Goal: Information Seeking & Learning: Learn about a topic

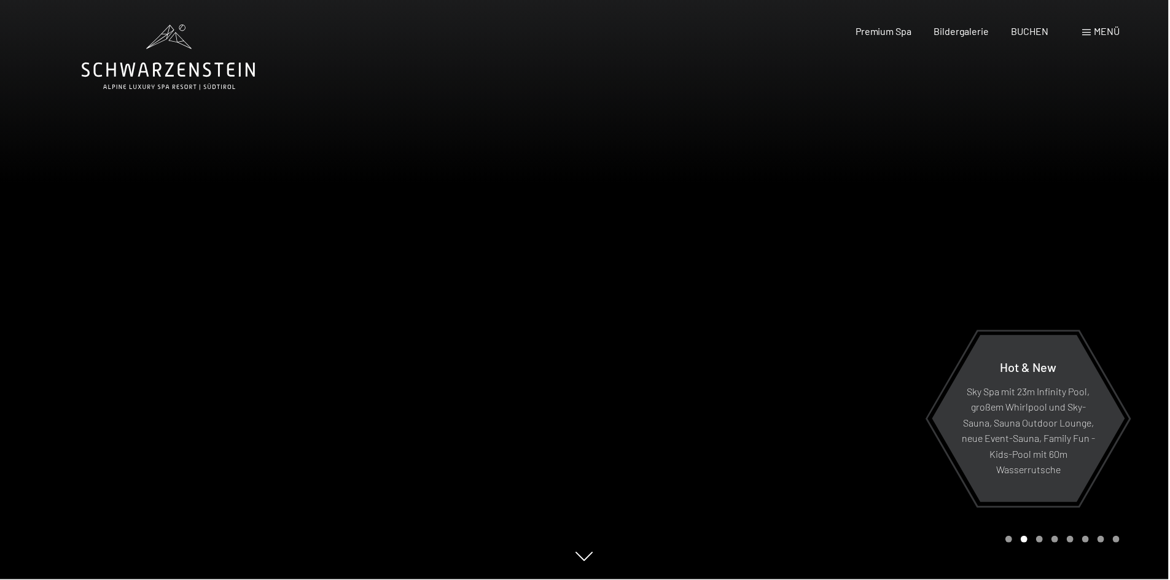
click at [1111, 30] on span "Menü" at bounding box center [1108, 31] width 26 height 12
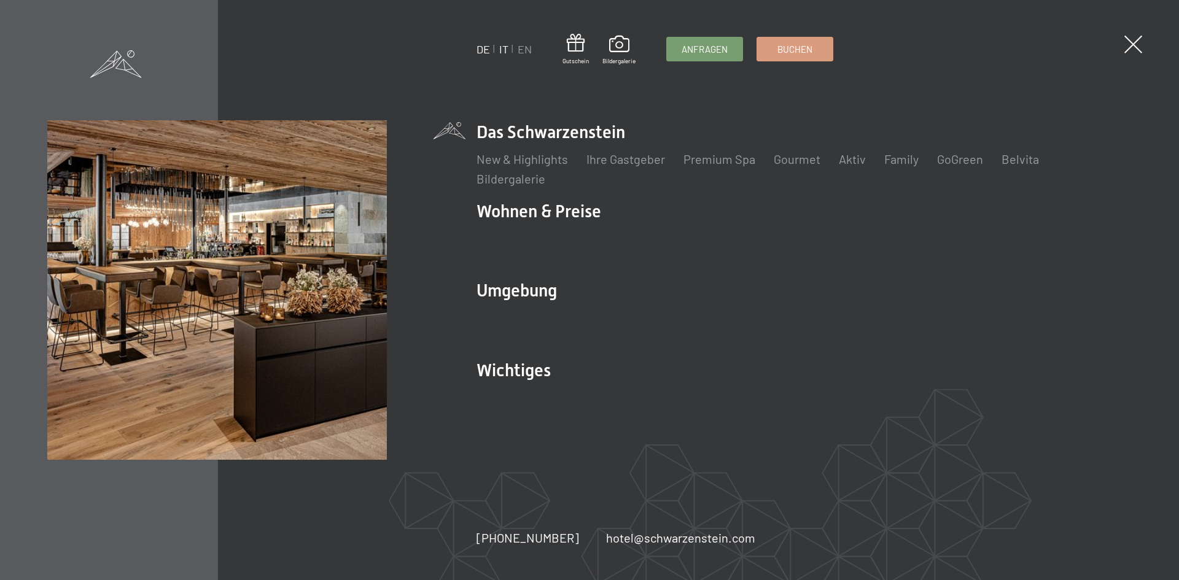
click at [507, 49] on link "IT" at bounding box center [503, 49] width 9 height 14
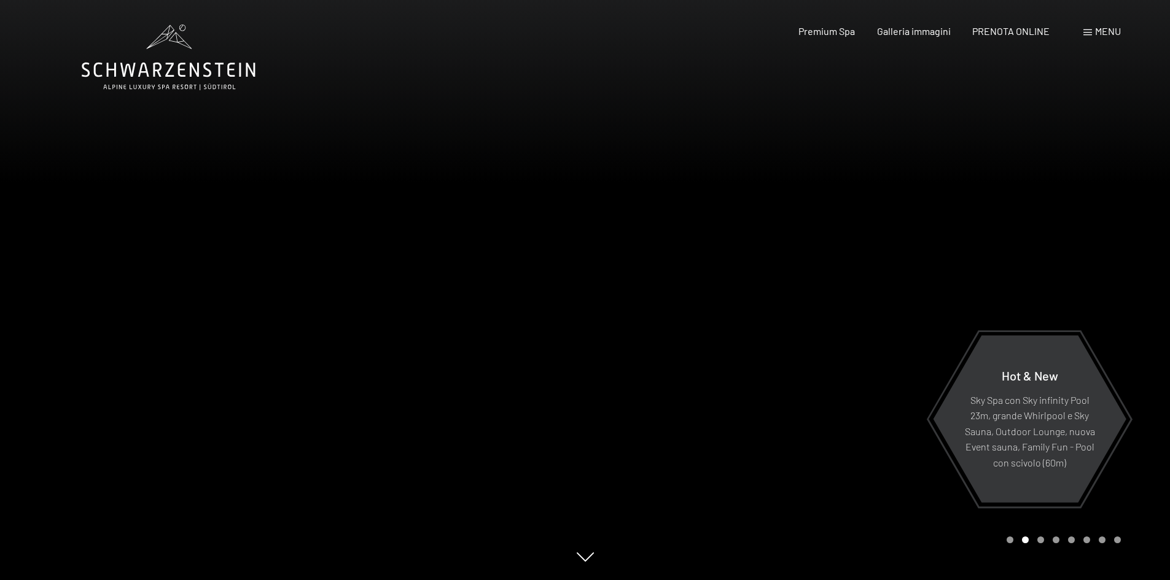
click at [1089, 33] on span at bounding box center [1088, 32] width 9 height 6
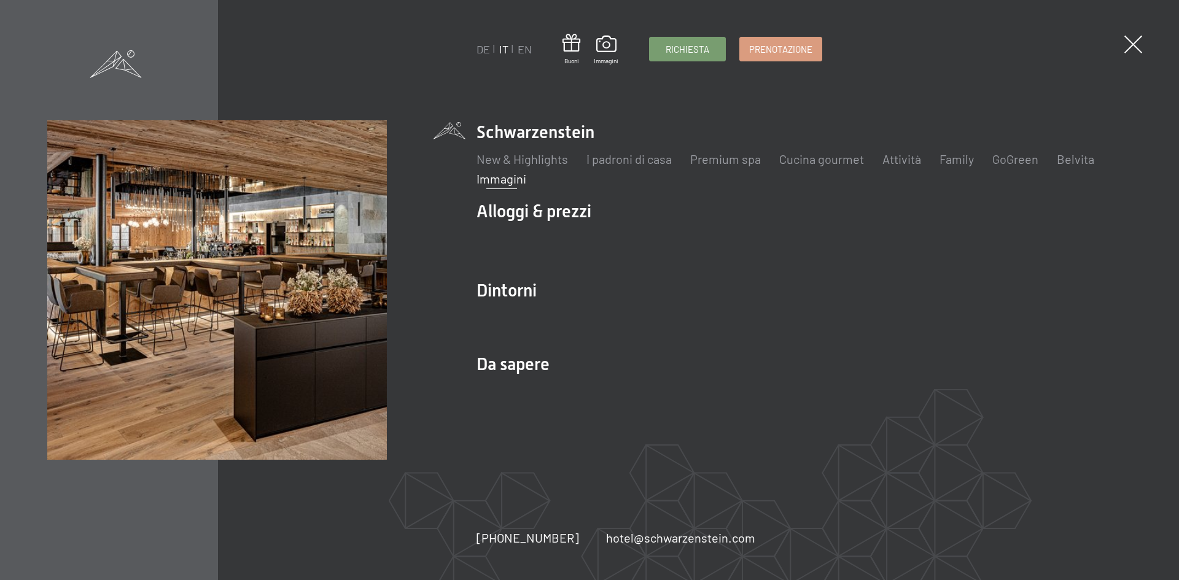
click at [506, 176] on link "Immagini" at bounding box center [502, 178] width 50 height 15
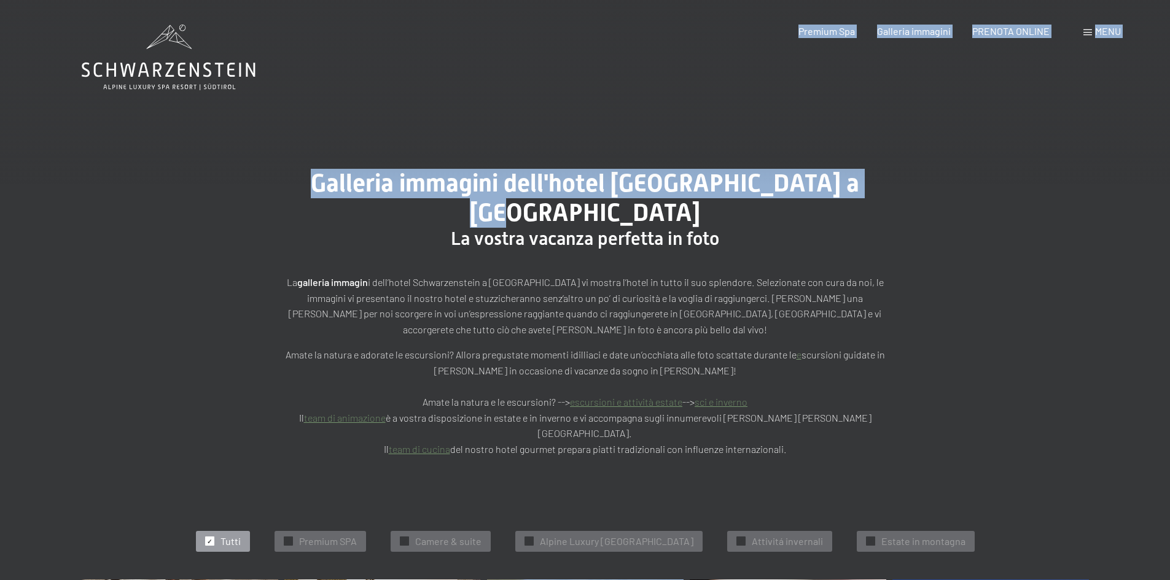
drag, startPoint x: 1170, startPoint y: 24, endPoint x: 1170, endPoint y: 49, distance: 24.6
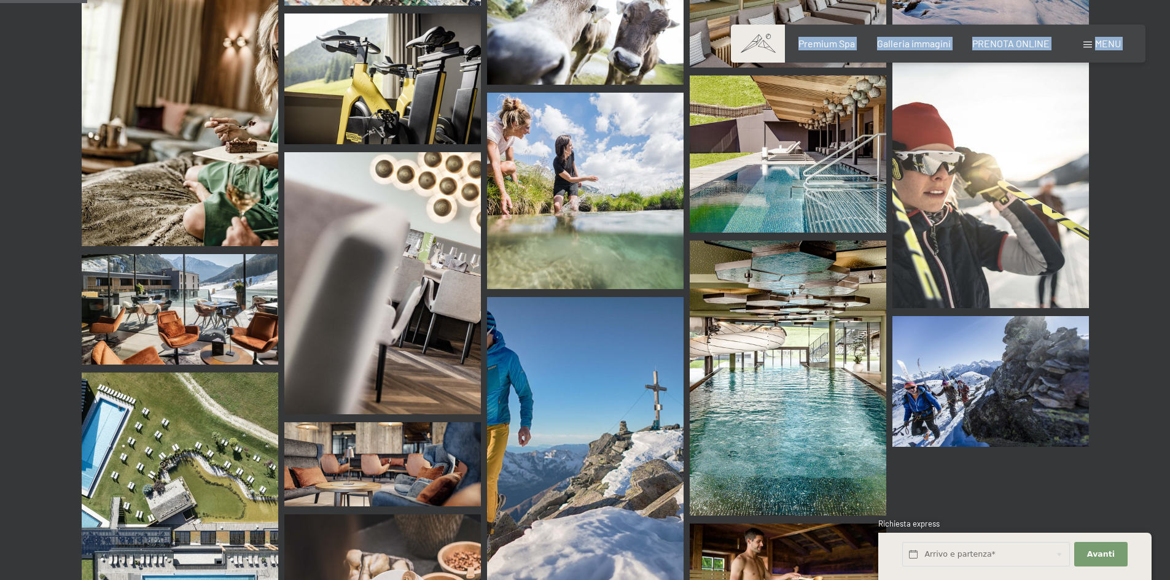
scroll to position [1522, 0]
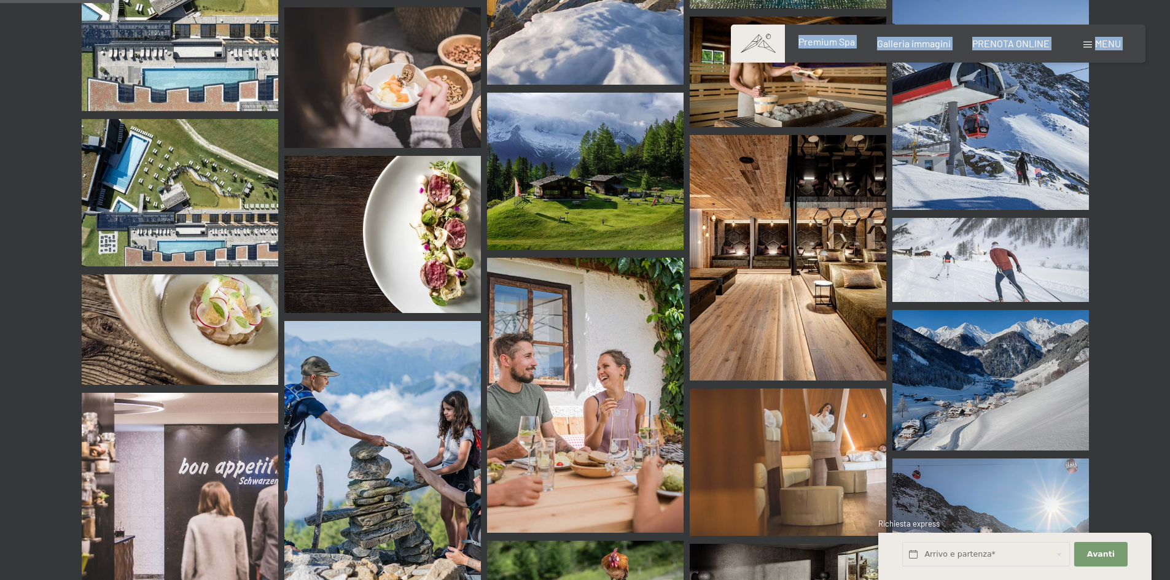
click at [840, 42] on span "Premium Spa" at bounding box center [827, 42] width 57 height 12
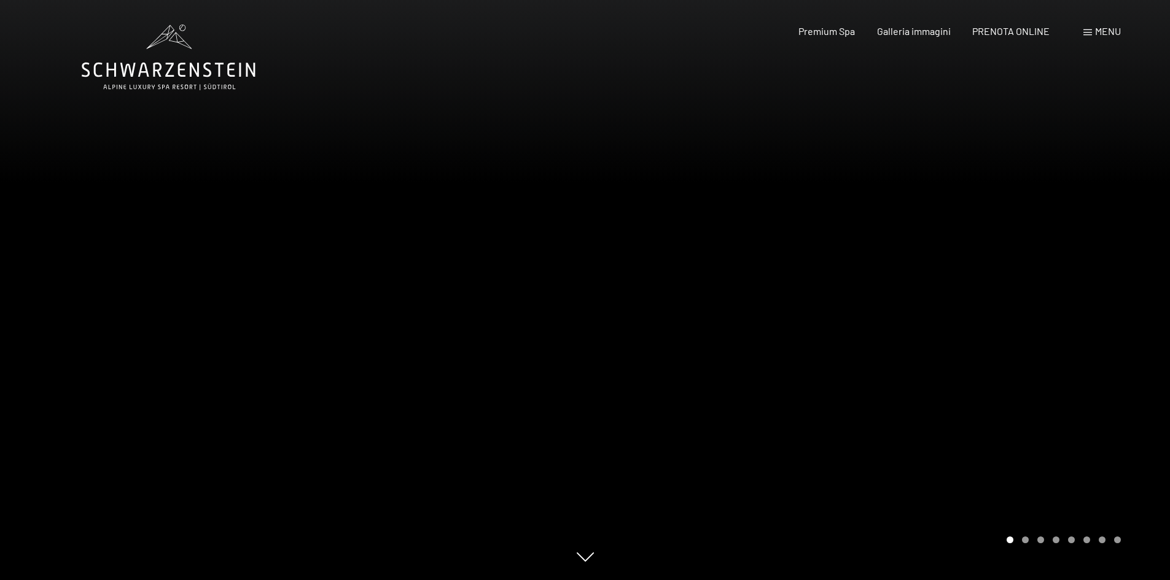
drag, startPoint x: 1133, startPoint y: 309, endPoint x: 1138, endPoint y: 284, distance: 25.5
click at [1138, 284] on div at bounding box center [877, 290] width 585 height 580
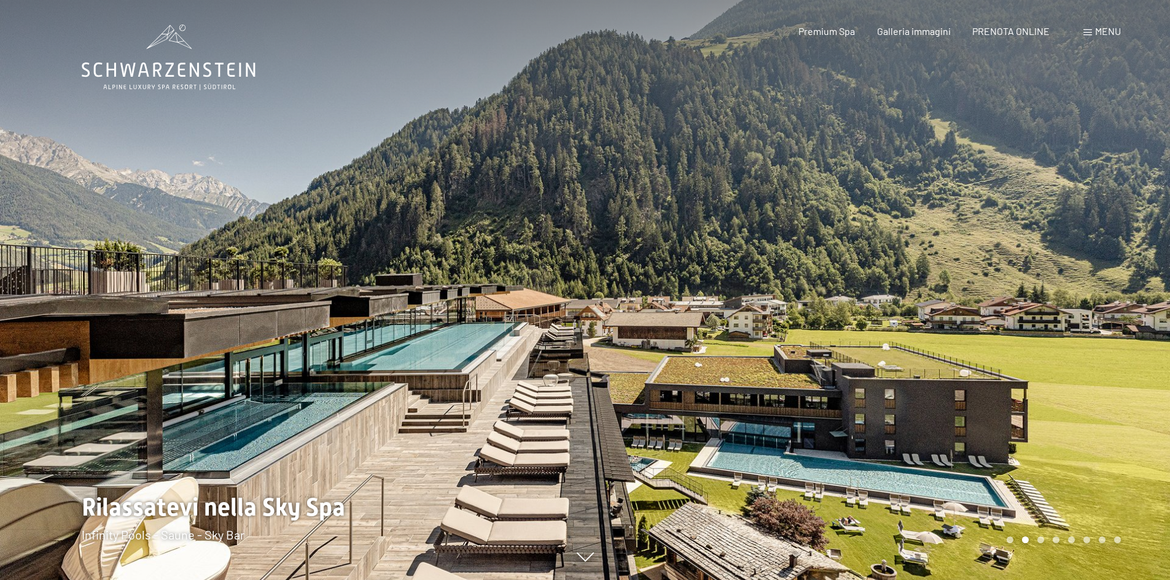
click at [1115, 359] on div at bounding box center [877, 290] width 585 height 580
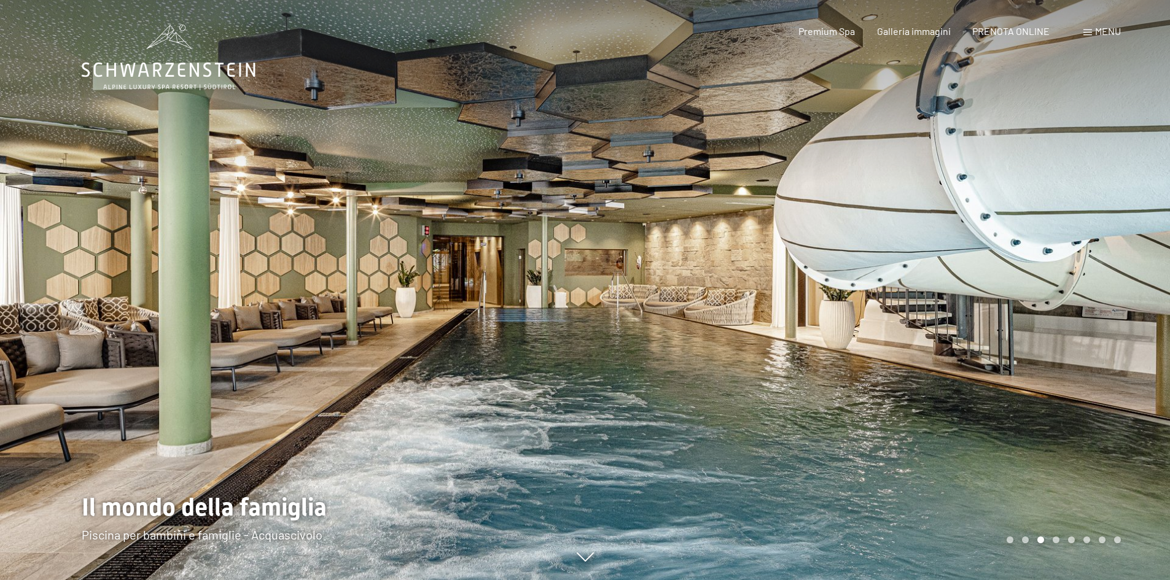
click at [1114, 362] on div at bounding box center [877, 290] width 585 height 580
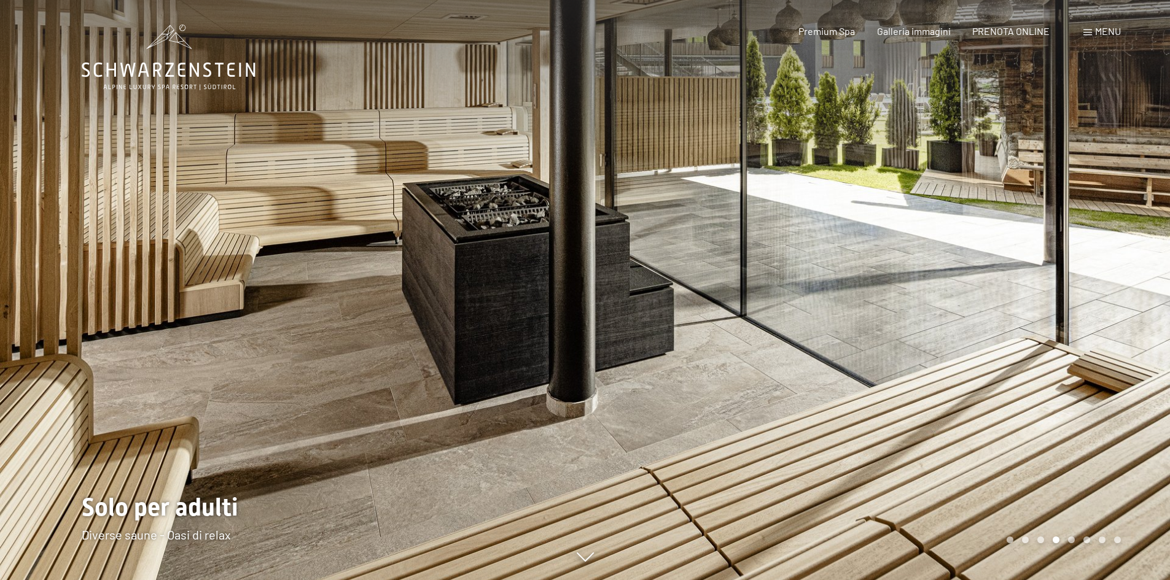
click at [1114, 362] on div at bounding box center [877, 290] width 585 height 580
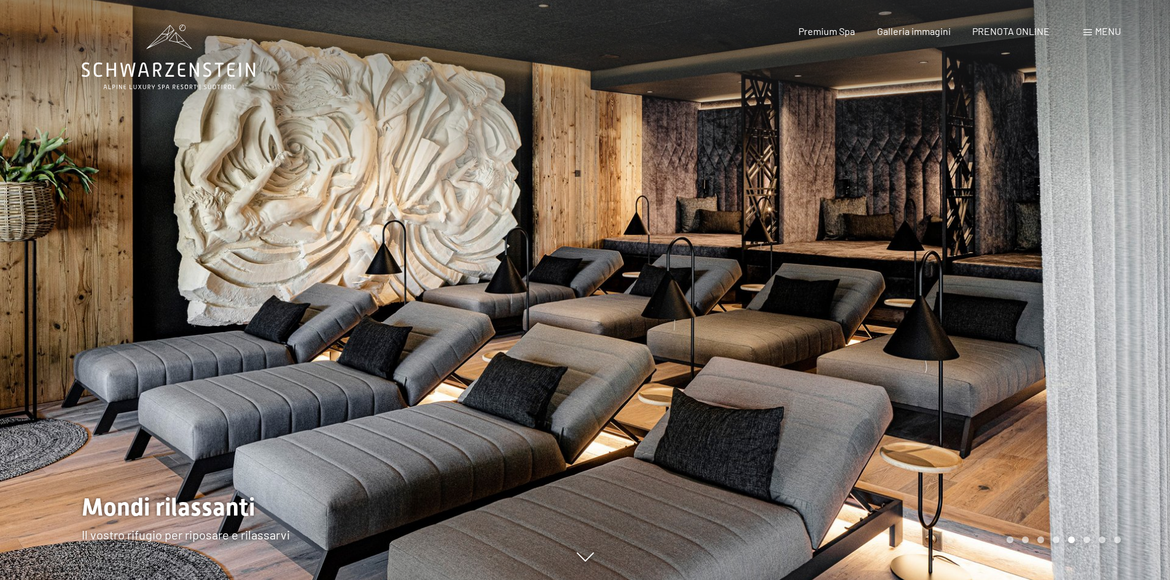
click at [1114, 363] on div at bounding box center [877, 290] width 585 height 580
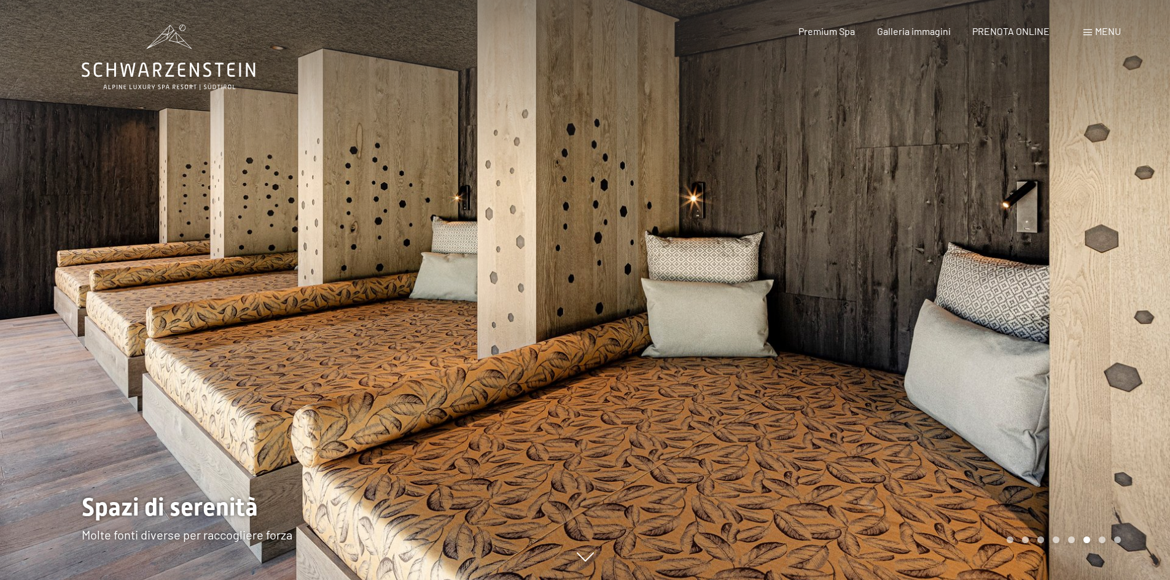
click at [1114, 363] on div at bounding box center [877, 290] width 585 height 580
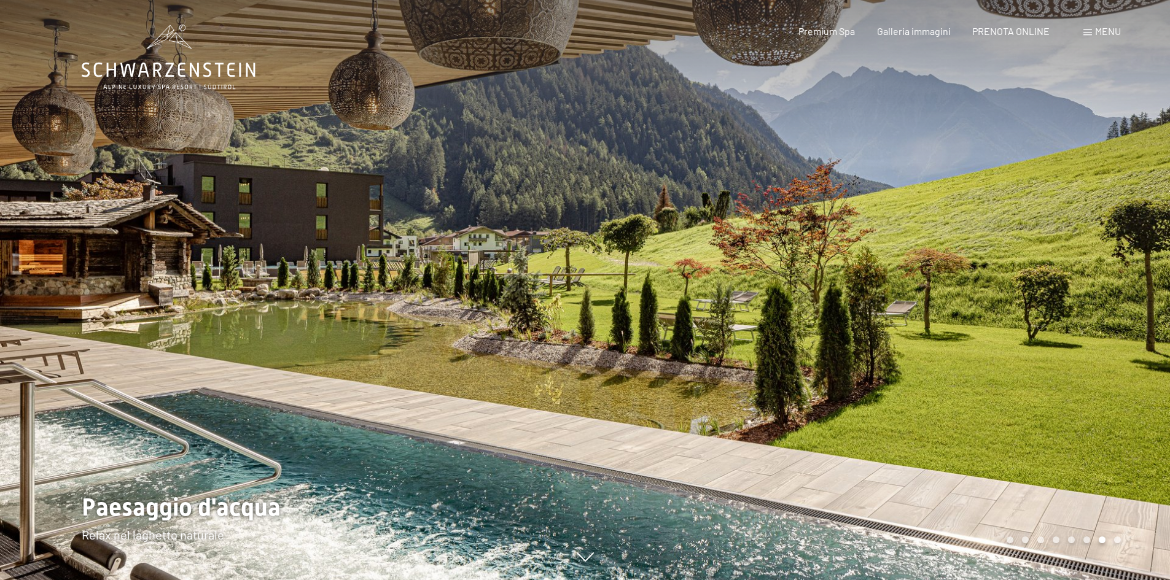
click at [1129, 353] on div at bounding box center [877, 290] width 585 height 580
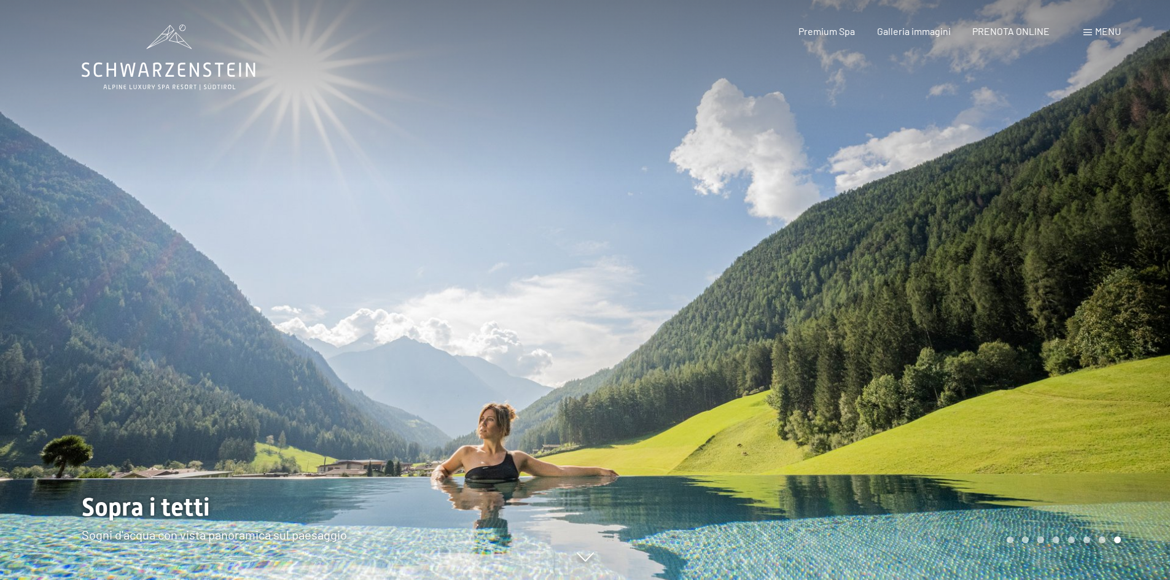
click at [1130, 351] on div at bounding box center [877, 290] width 585 height 580
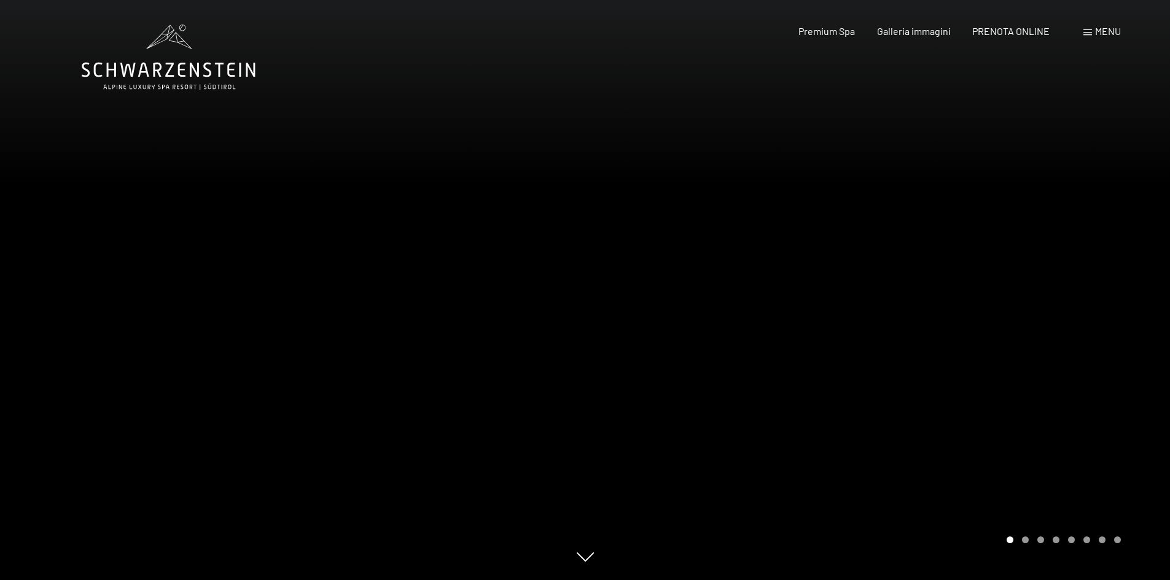
click at [1131, 332] on div at bounding box center [877, 290] width 585 height 580
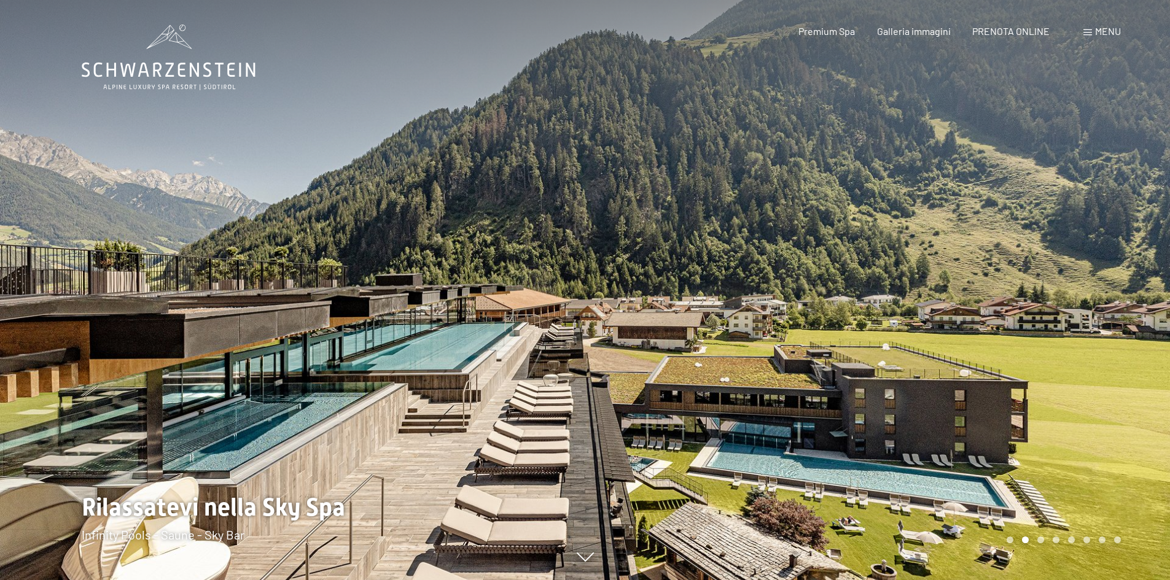
click at [1131, 332] on div at bounding box center [877, 290] width 585 height 580
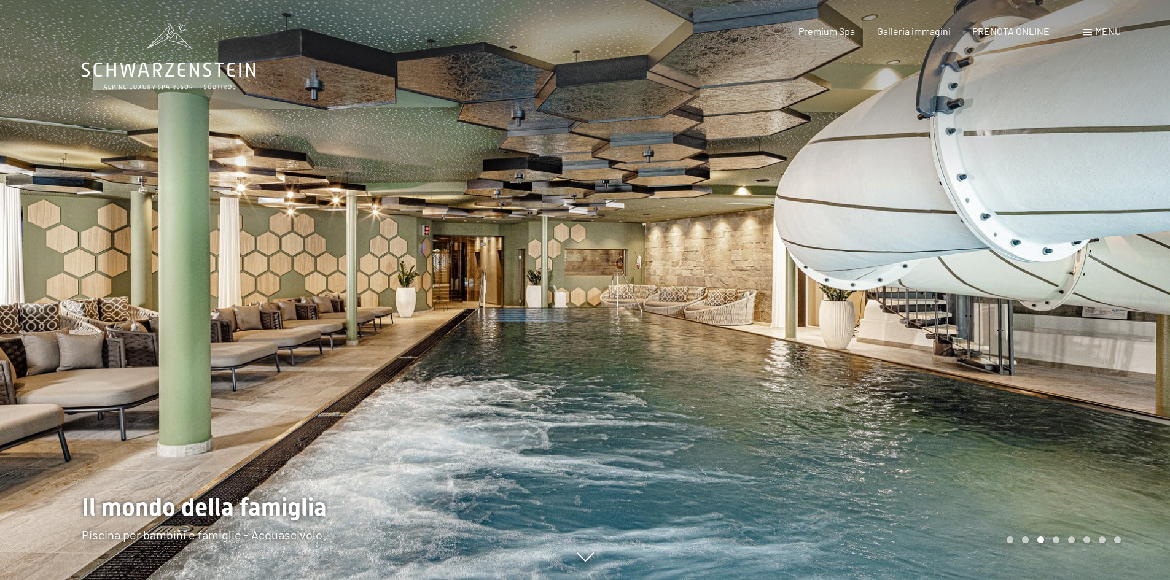
click at [1131, 332] on div at bounding box center [877, 290] width 585 height 580
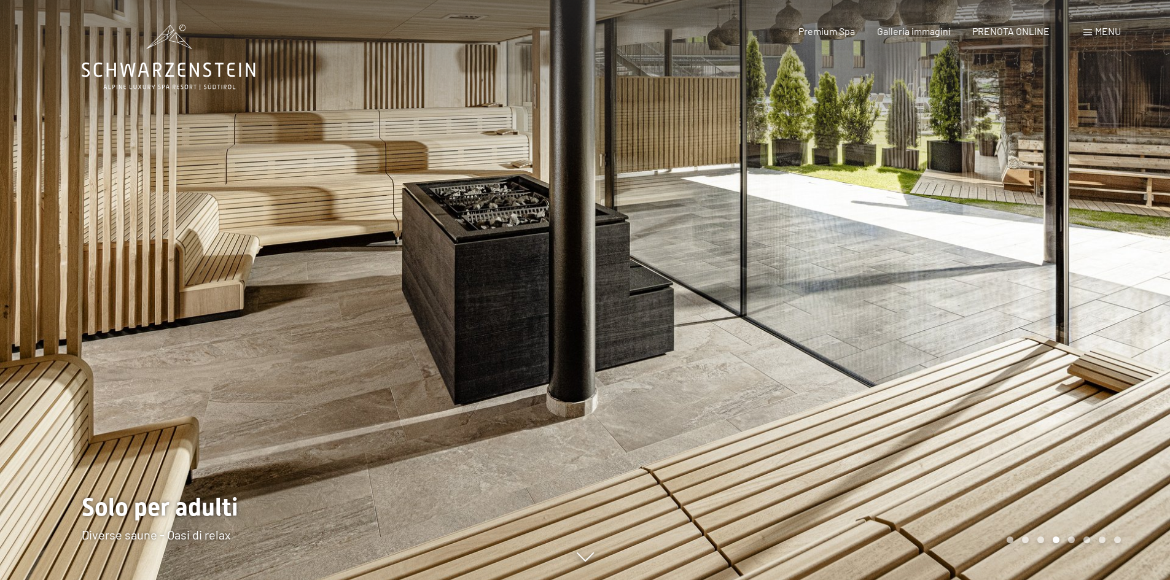
click at [1131, 330] on div at bounding box center [877, 290] width 585 height 580
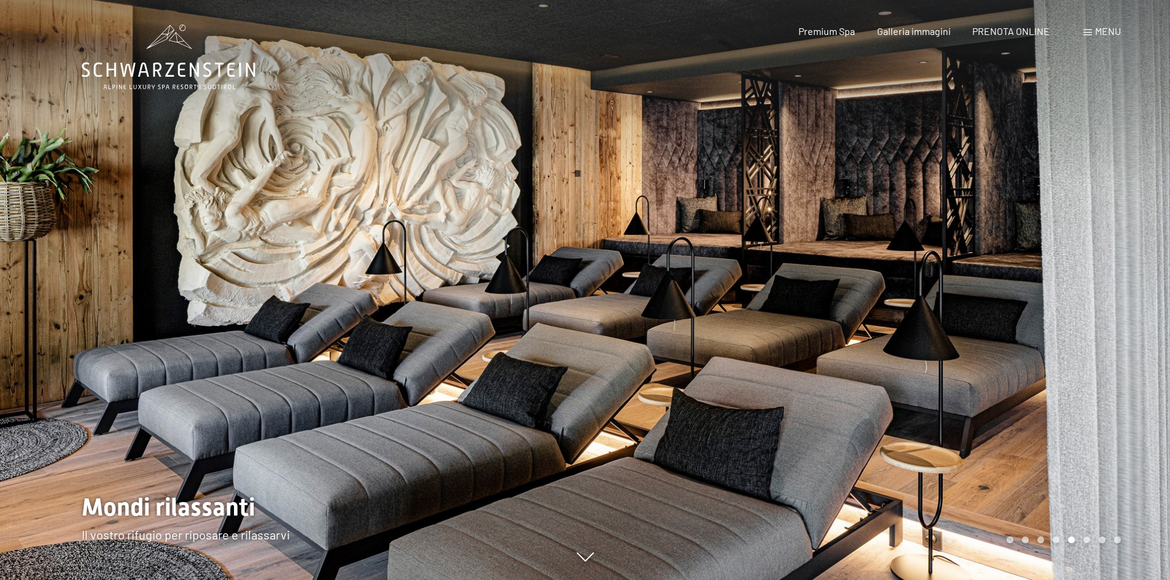
click at [1131, 329] on div at bounding box center [877, 290] width 585 height 580
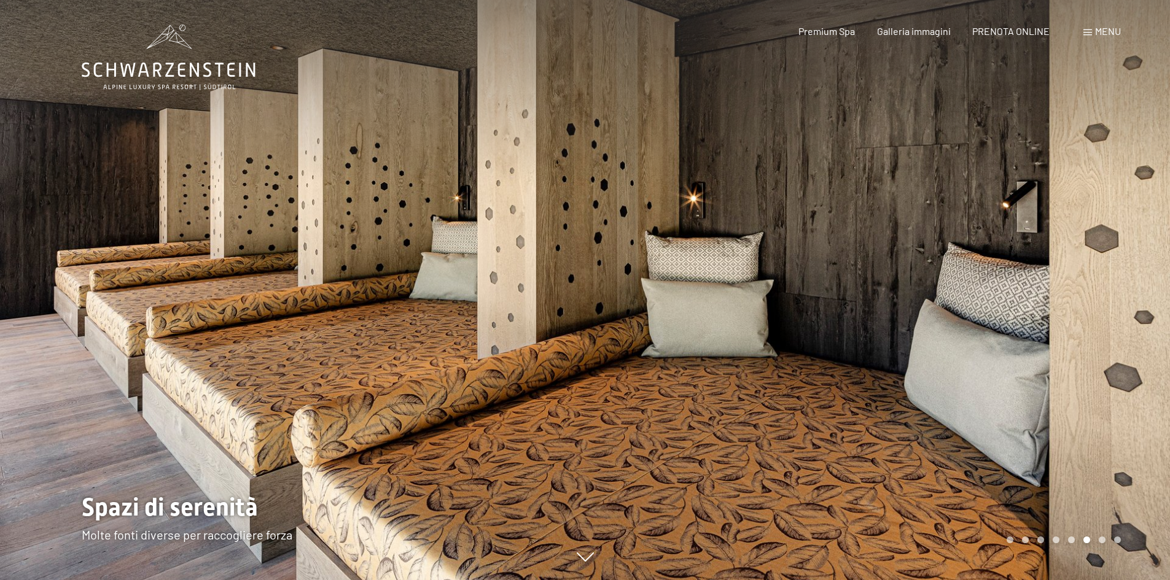
click at [1131, 329] on div at bounding box center [877, 290] width 585 height 580
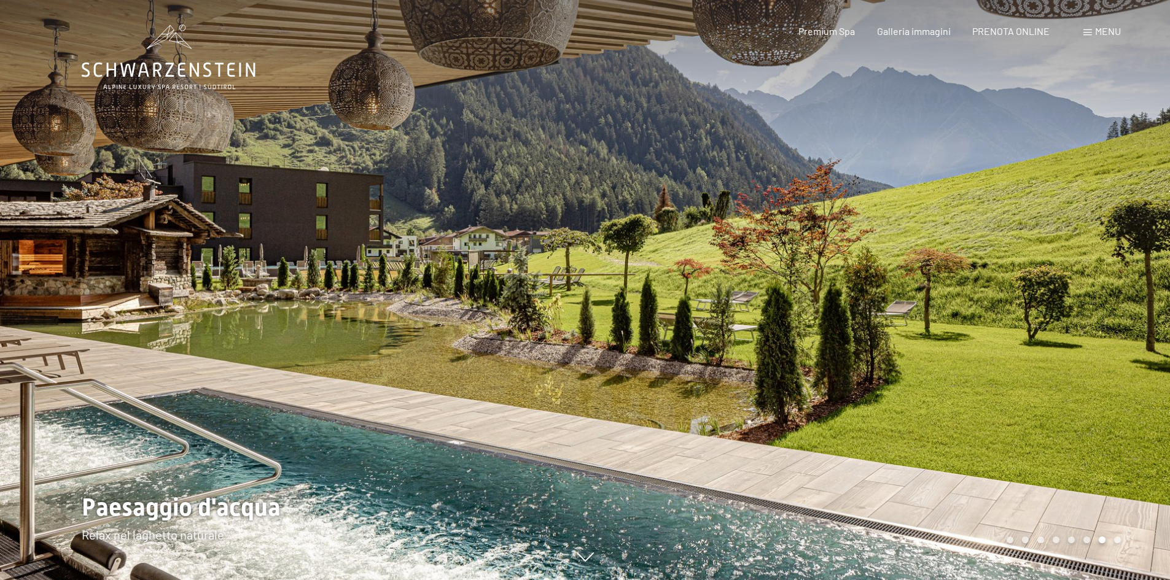
drag, startPoint x: 1170, startPoint y: 37, endPoint x: 1166, endPoint y: 58, distance: 21.8
click at [1166, 58] on div at bounding box center [877, 290] width 585 height 580
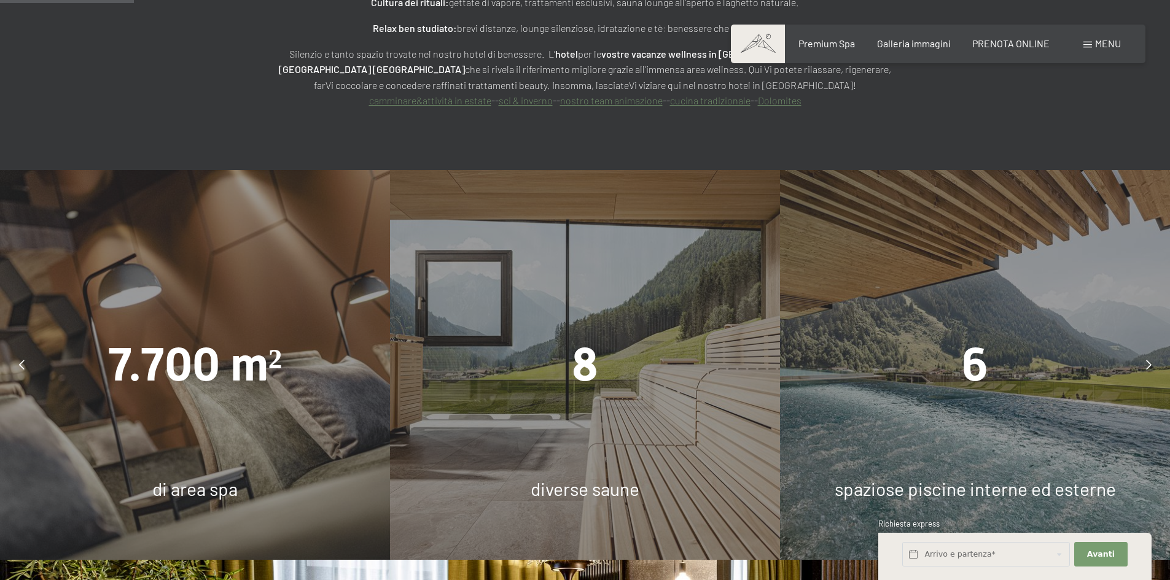
scroll to position [1276, 0]
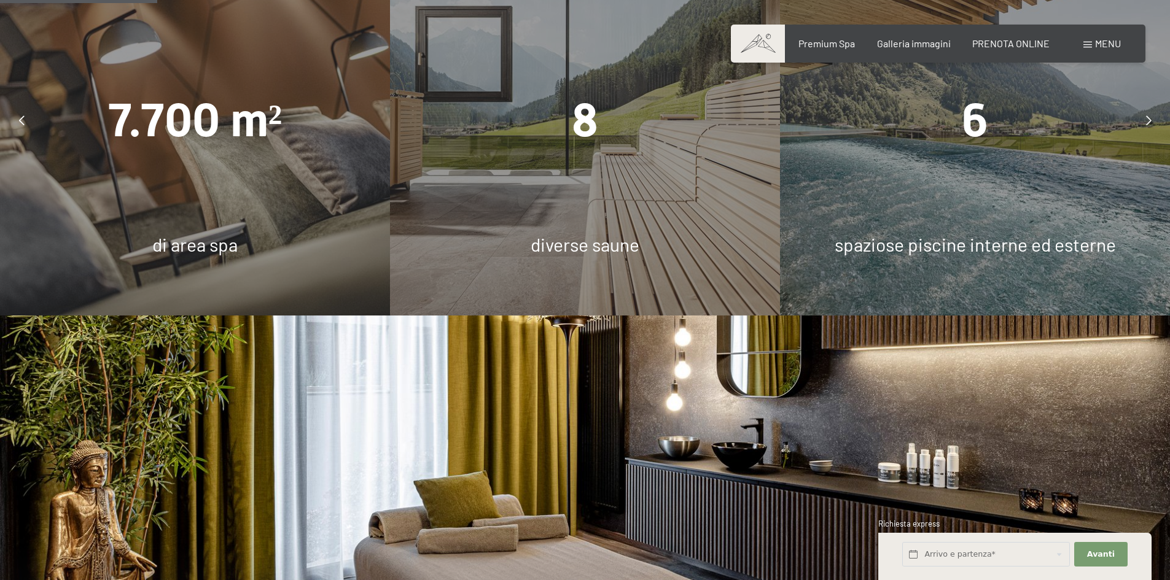
drag, startPoint x: 940, startPoint y: 207, endPoint x: 951, endPoint y: 182, distance: 26.7
click at [940, 233] on span "spaziose piscine interne ed esterne" at bounding box center [975, 244] width 281 height 22
click at [1151, 115] on icon at bounding box center [1149, 120] width 6 height 10
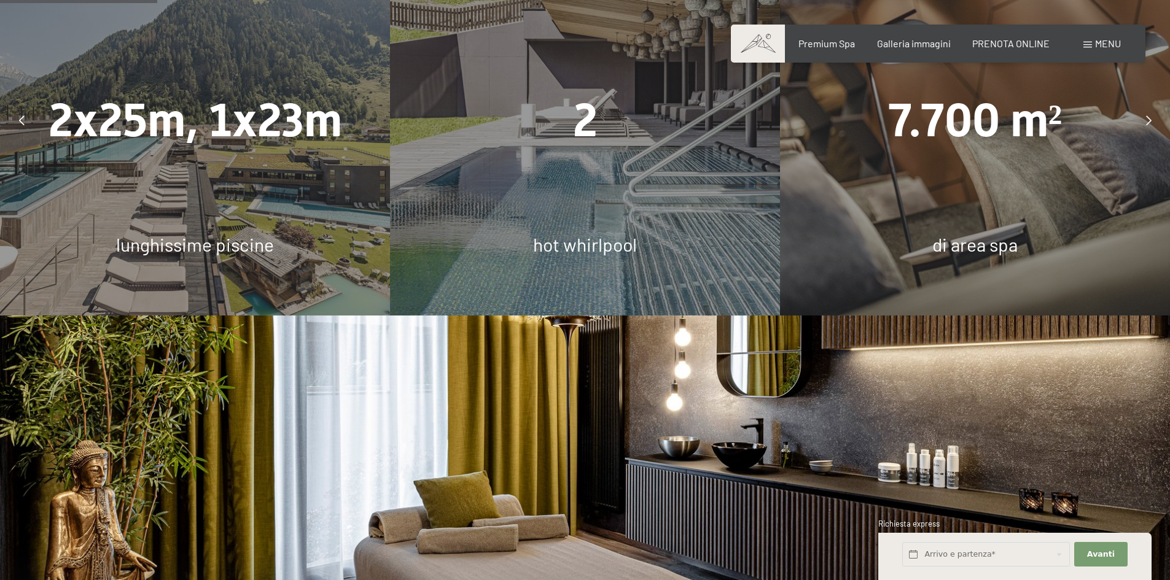
click at [624, 187] on div "2 hot whirlpool" at bounding box center [585, 121] width 390 height 390
click at [1147, 115] on icon at bounding box center [1149, 120] width 6 height 10
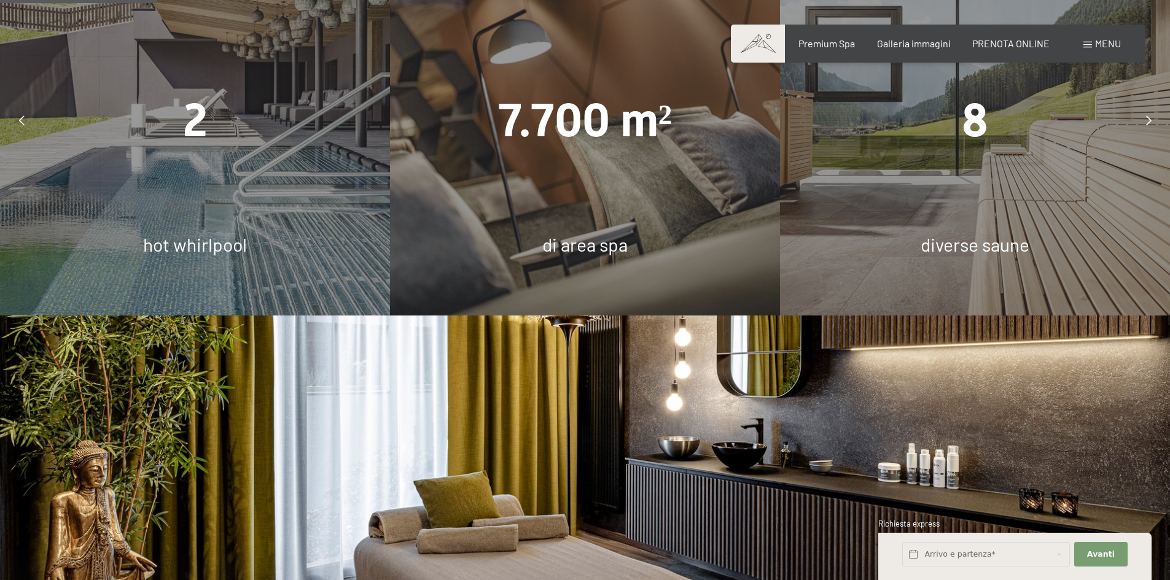
click at [1147, 115] on icon at bounding box center [1149, 120] width 6 height 10
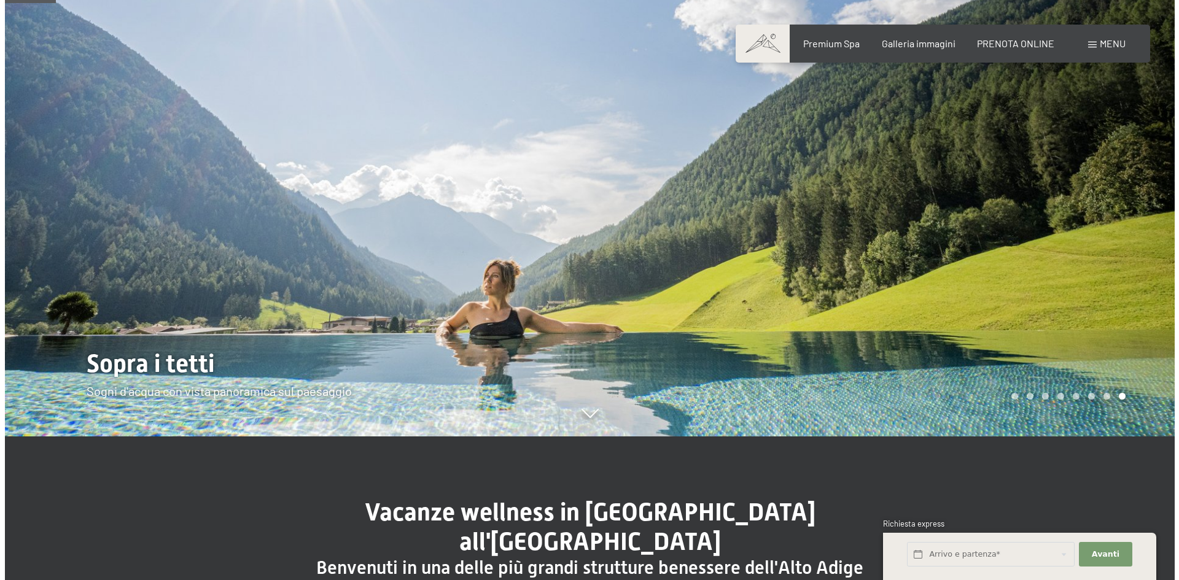
scroll to position [0, 0]
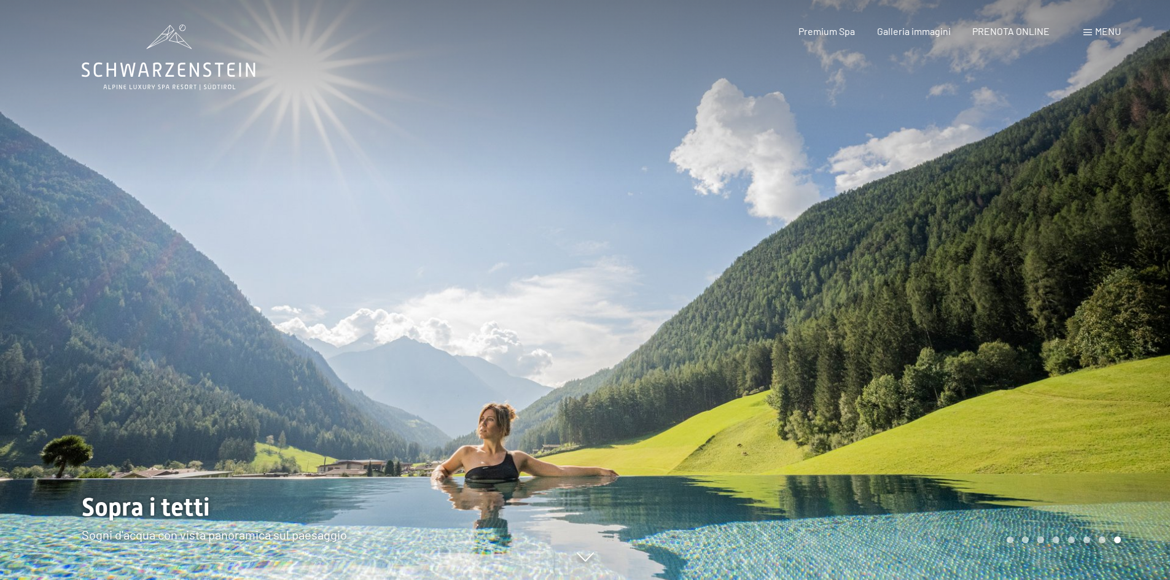
click at [1107, 25] on div "Prenotazione Richiesta Premium Spa Galleria immagini PRENOTA ONLINE Menu DE IT …" at bounding box center [938, 32] width 365 height 14
click at [1105, 27] on span "Menu" at bounding box center [1108, 31] width 26 height 12
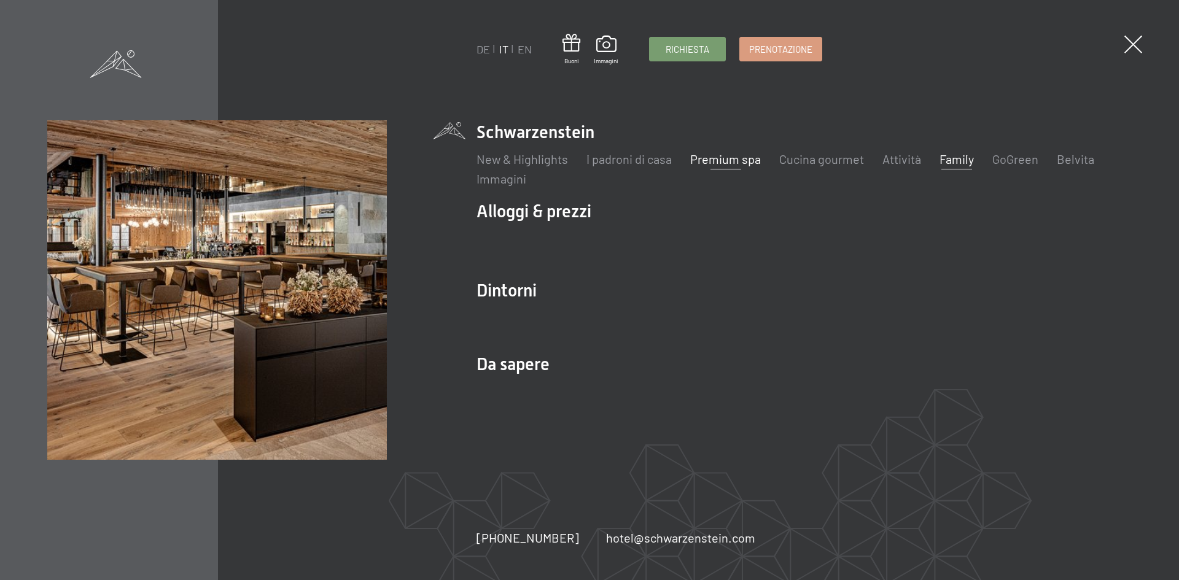
click at [959, 158] on link "Family" at bounding box center [957, 159] width 34 height 15
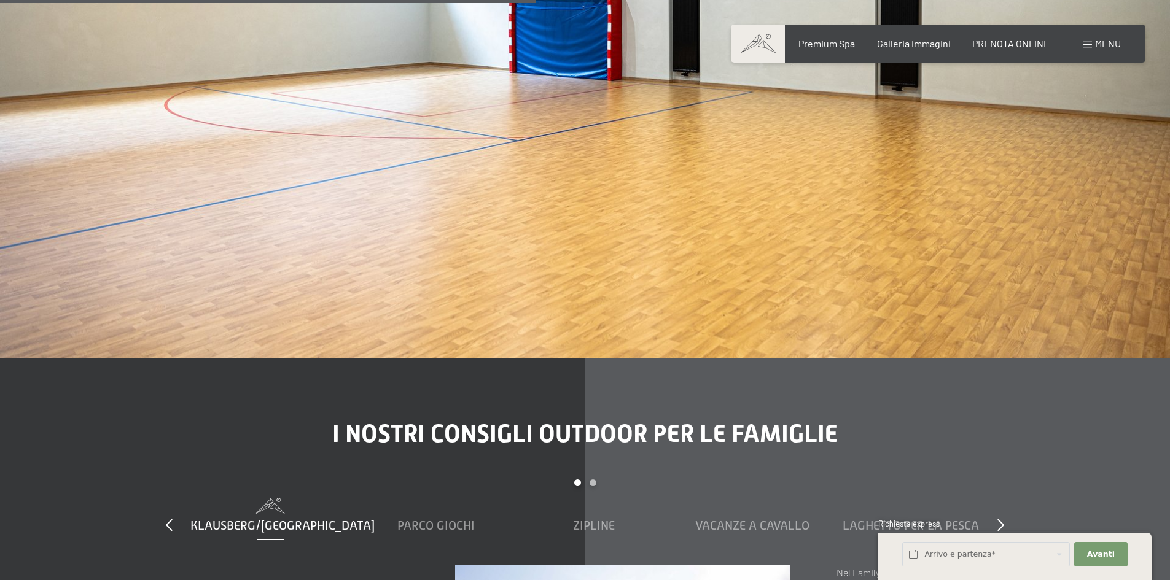
scroll to position [4791, 0]
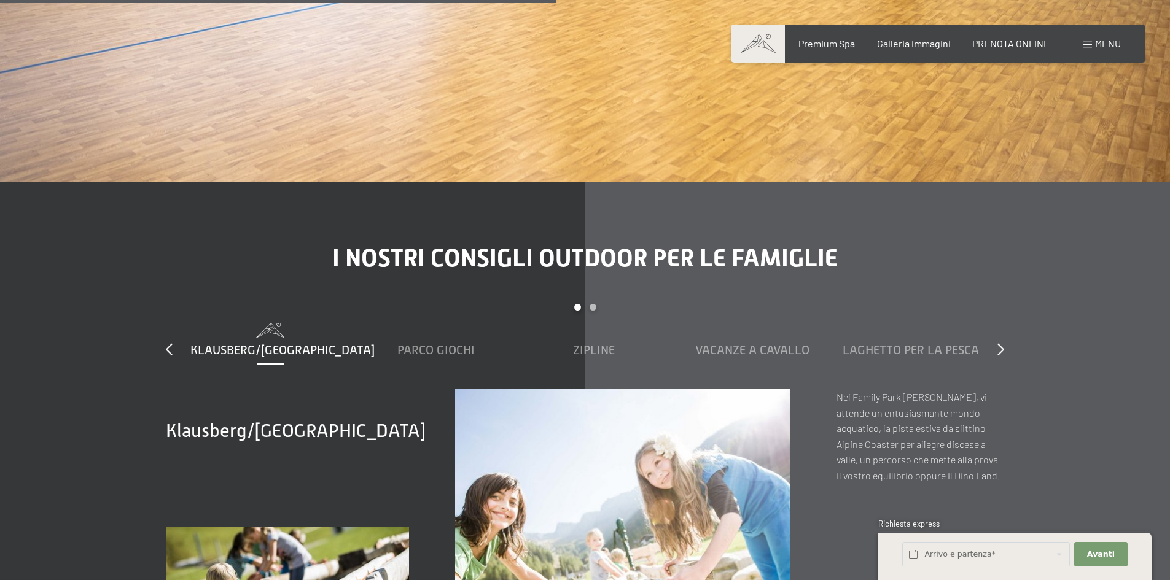
drag, startPoint x: 1176, startPoint y: 27, endPoint x: 1169, endPoint y: 281, distance: 254.4
click at [1169, 281] on html "Prenotazione Richiesta Premium Spa Galleria immagini PRENOTA ONLINE Menu DE IT …" at bounding box center [585, 566] width 1170 height 10715
click at [589, 343] on span "Zipline" at bounding box center [594, 350] width 42 height 14
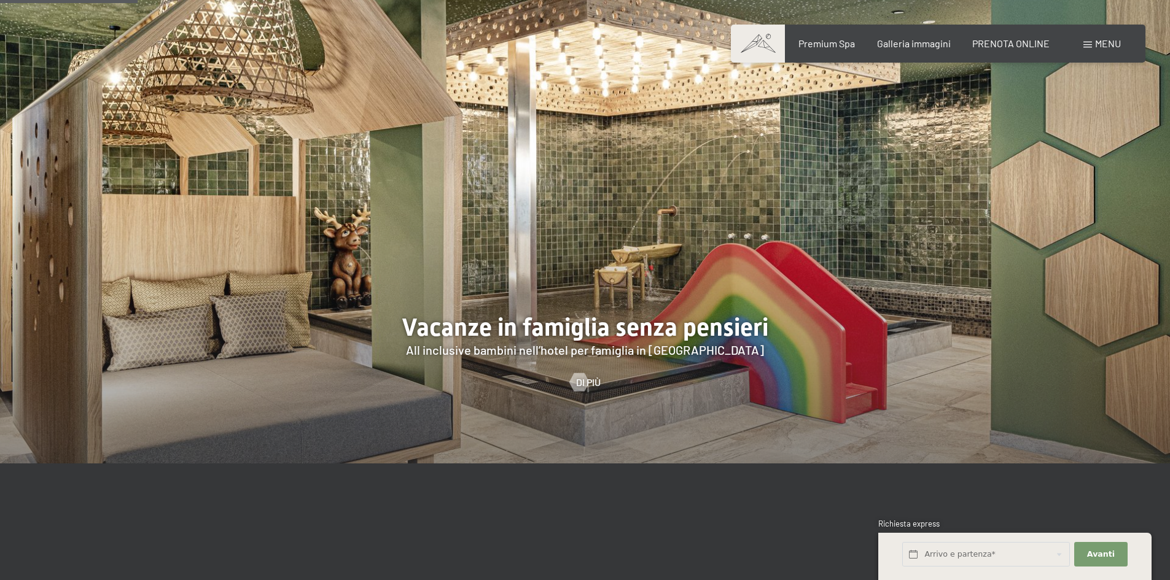
scroll to position [0, 0]
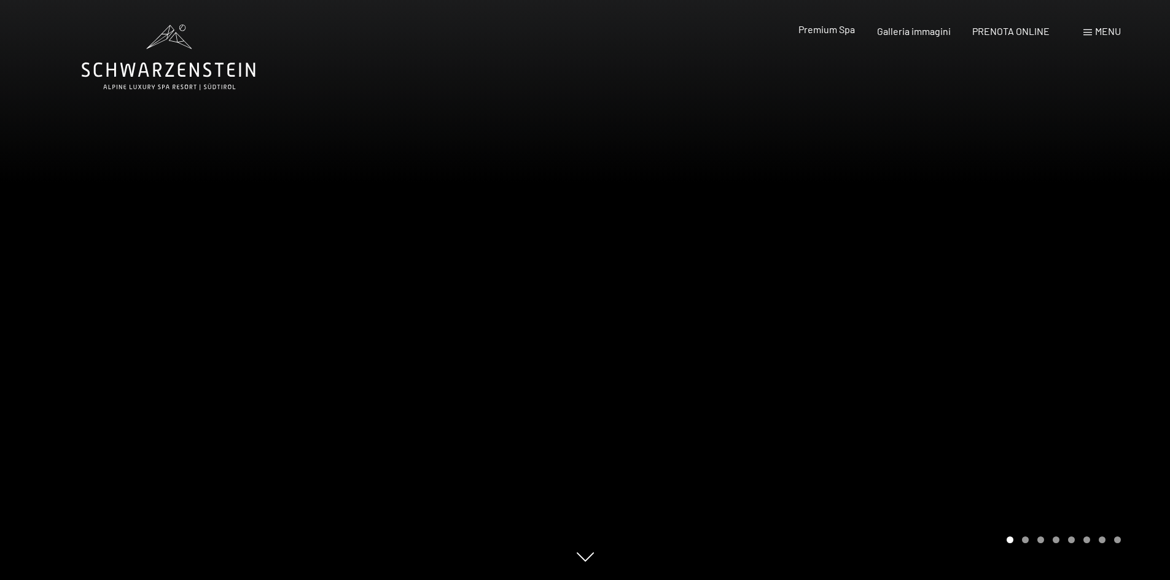
click at [824, 34] on span "Premium Spa" at bounding box center [827, 29] width 57 height 12
click at [1111, 339] on div at bounding box center [877, 290] width 585 height 580
